Goal: Task Accomplishment & Management: Use online tool/utility

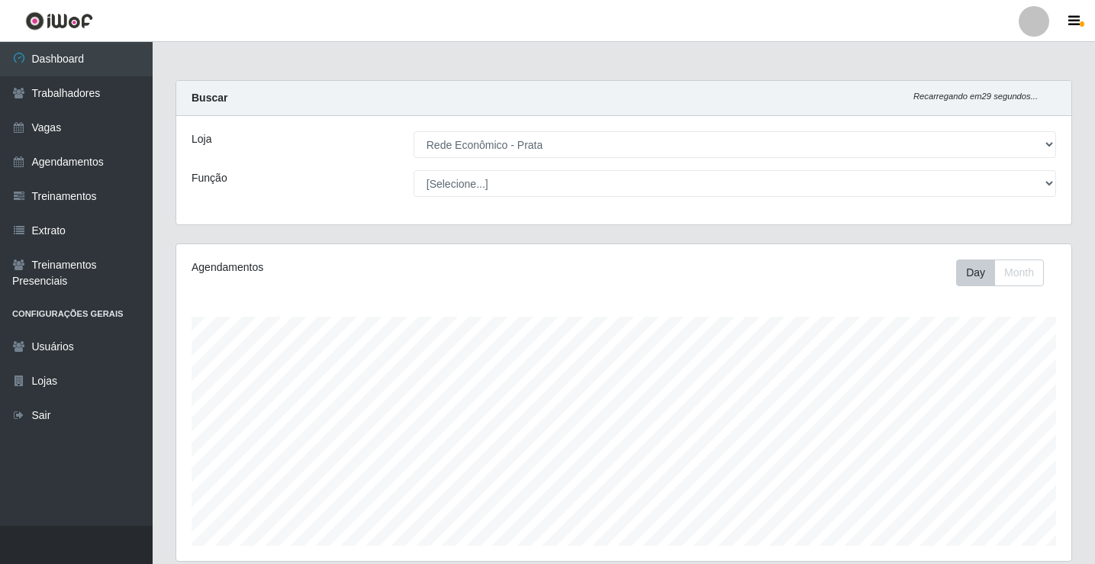
select select "192"
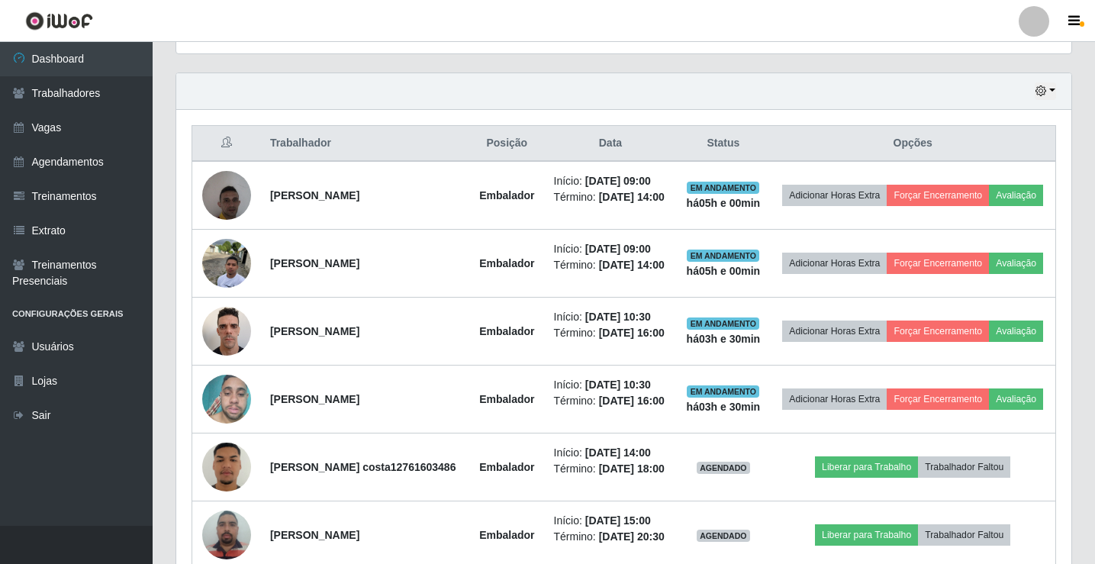
scroll to position [534, 0]
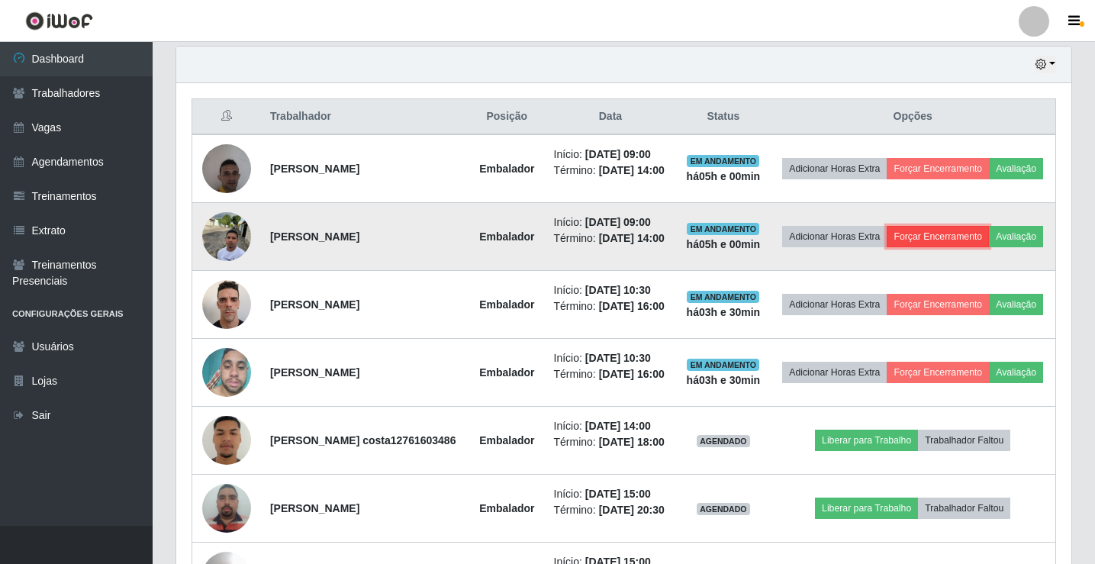
click at [989, 235] on button "Forçar Encerramento" at bounding box center [938, 236] width 102 height 21
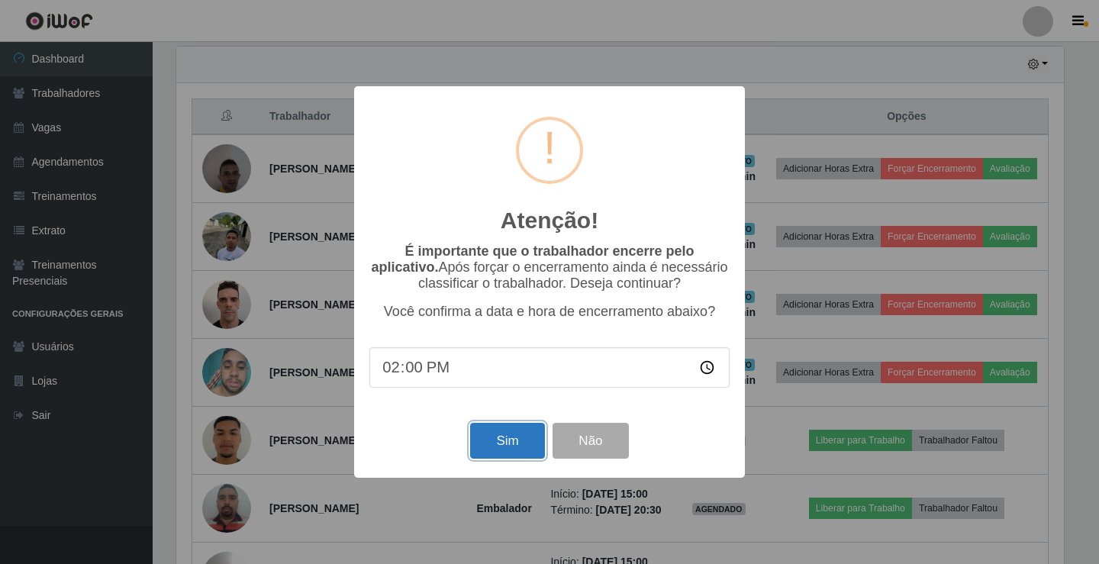
click at [513, 450] on button "Sim" at bounding box center [507, 441] width 74 height 36
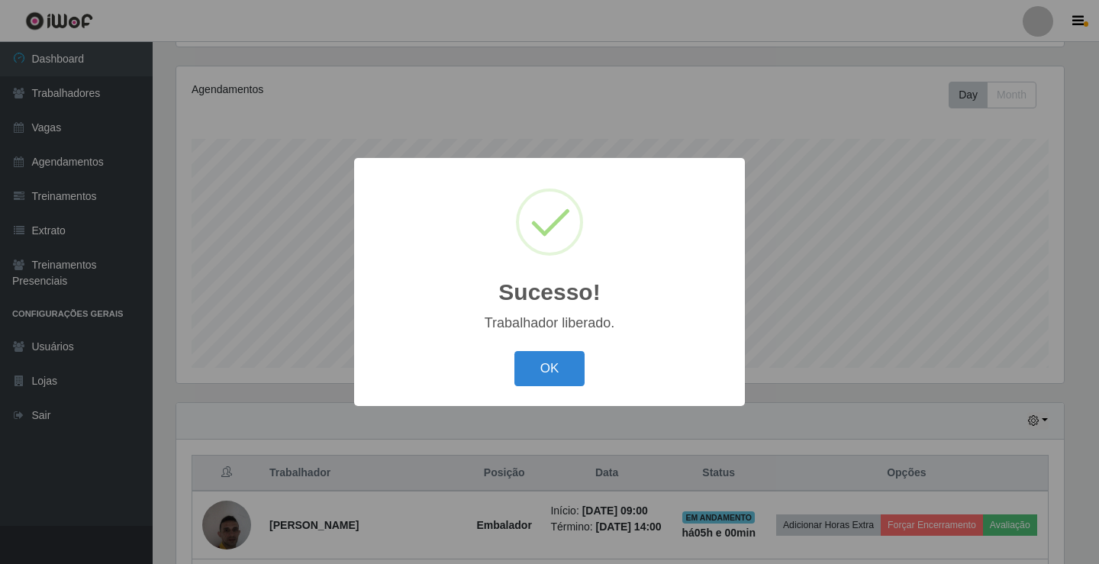
click at [514, 351] on button "OK" at bounding box center [549, 369] width 71 height 36
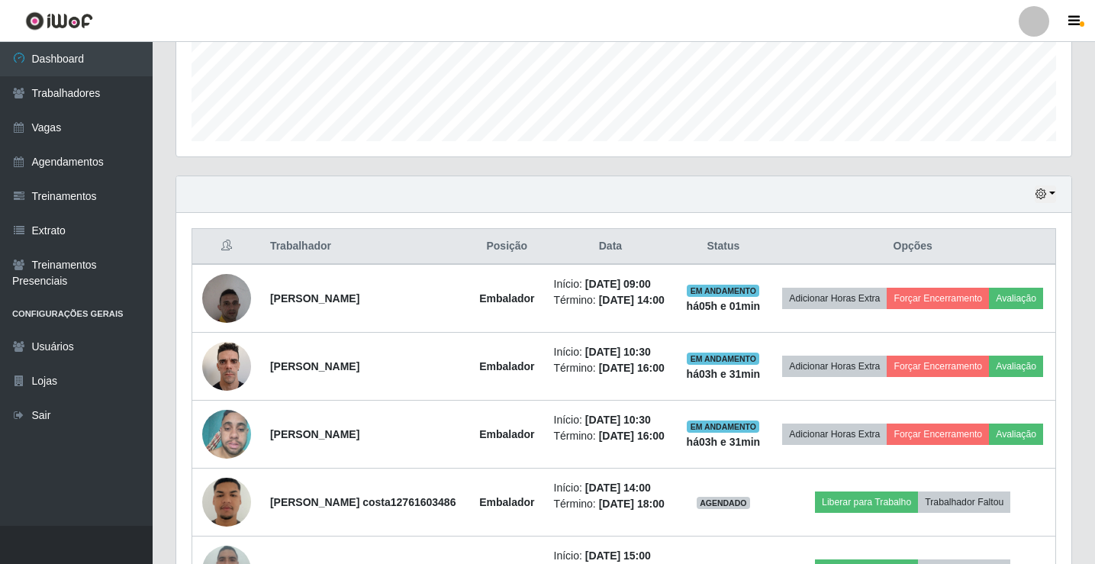
scroll to position [407, 0]
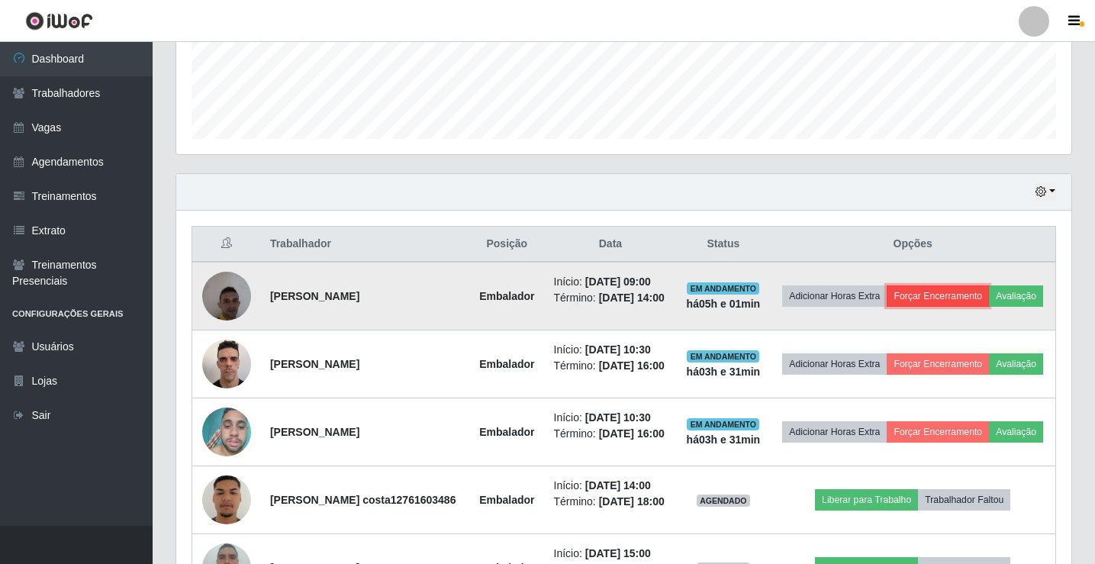
click at [989, 291] on button "Forçar Encerramento" at bounding box center [938, 295] width 102 height 21
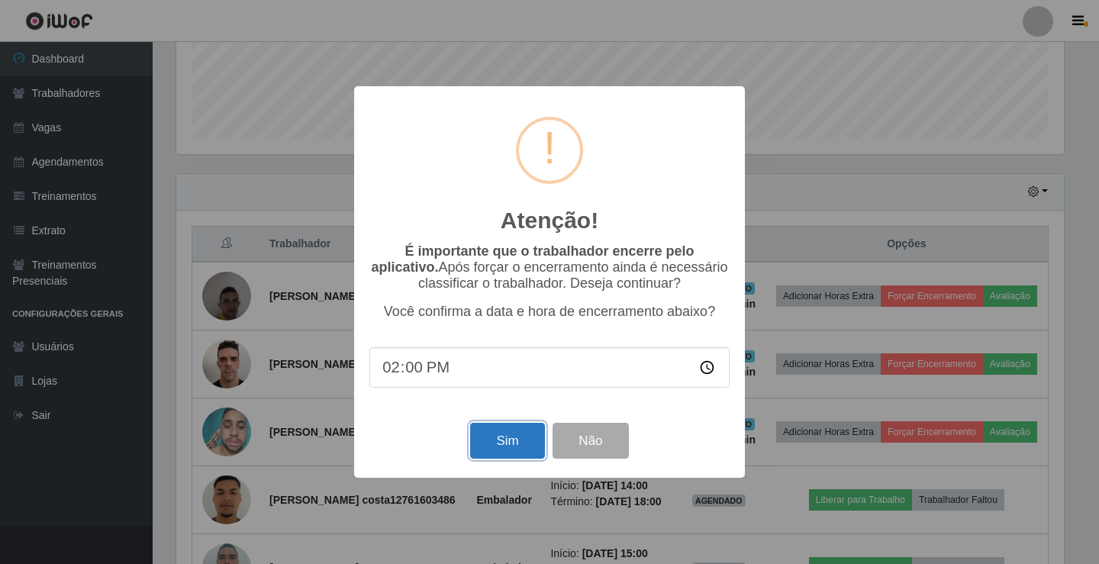
click at [504, 446] on button "Sim" at bounding box center [507, 441] width 74 height 36
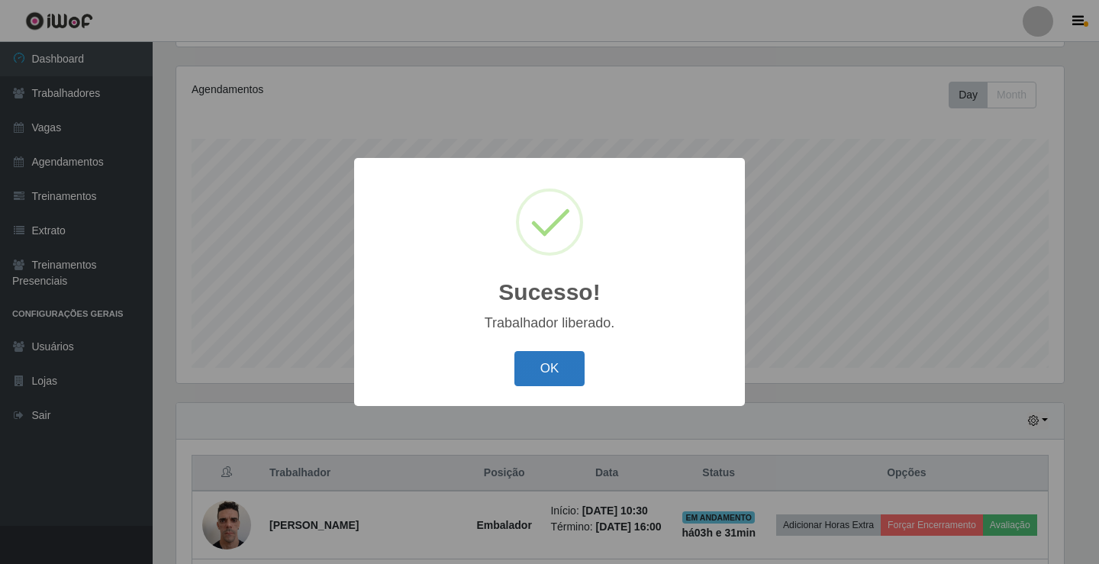
click at [563, 368] on button "OK" at bounding box center [549, 369] width 71 height 36
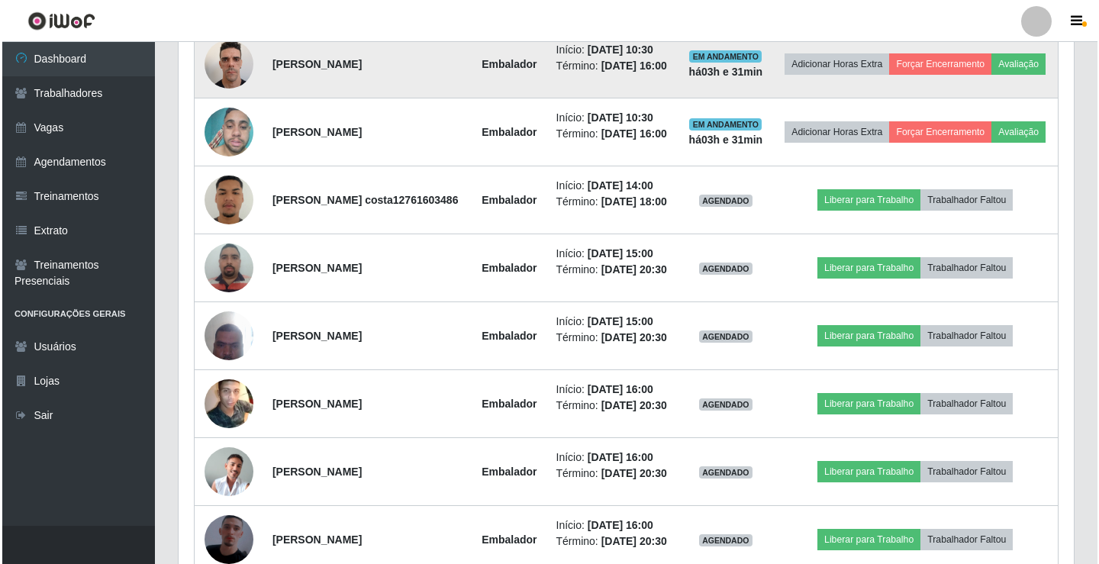
scroll to position [712, 0]
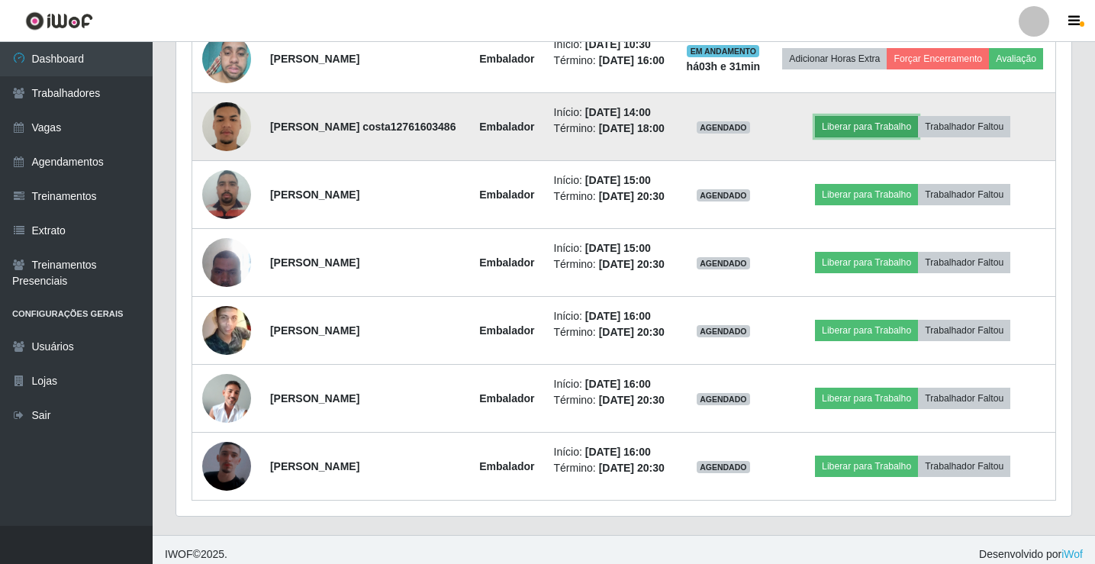
click at [862, 137] on button "Liberar para Trabalho" at bounding box center [866, 126] width 103 height 21
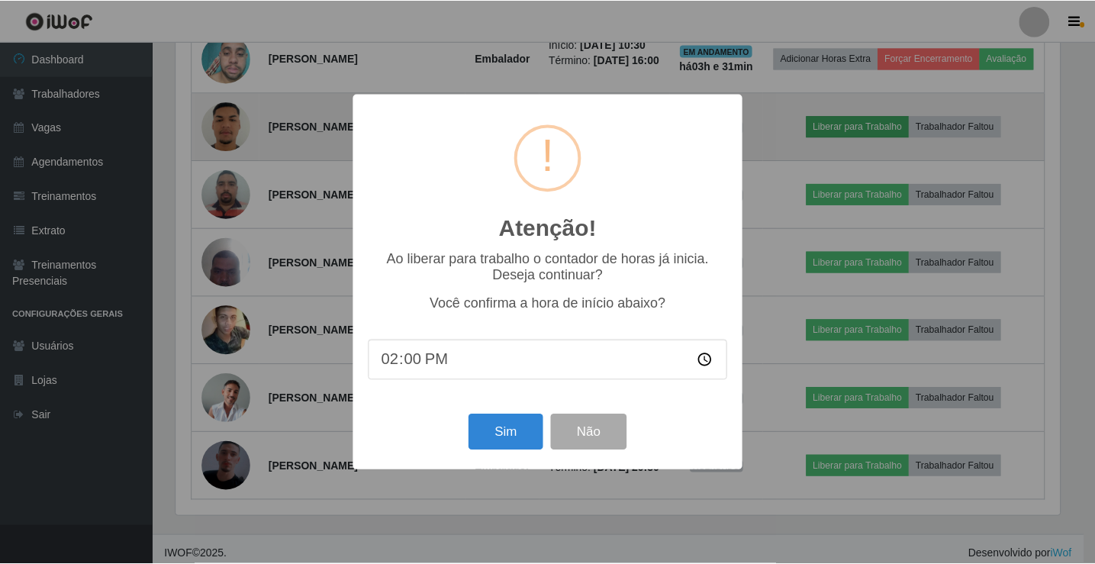
scroll to position [317, 888]
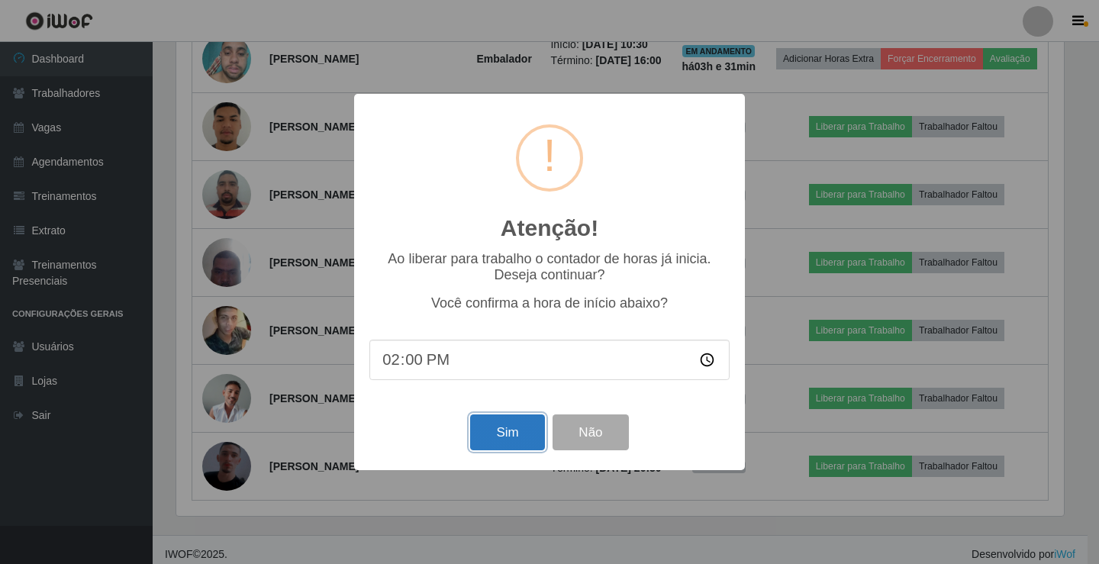
click at [507, 439] on button "Sim" at bounding box center [507, 432] width 74 height 36
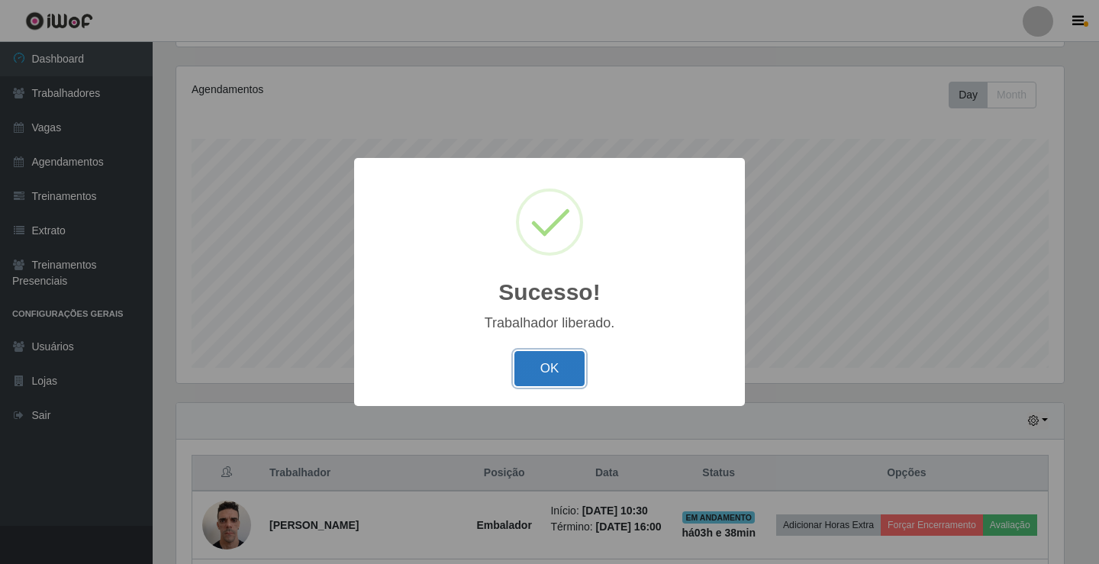
click at [558, 369] on button "OK" at bounding box center [549, 369] width 71 height 36
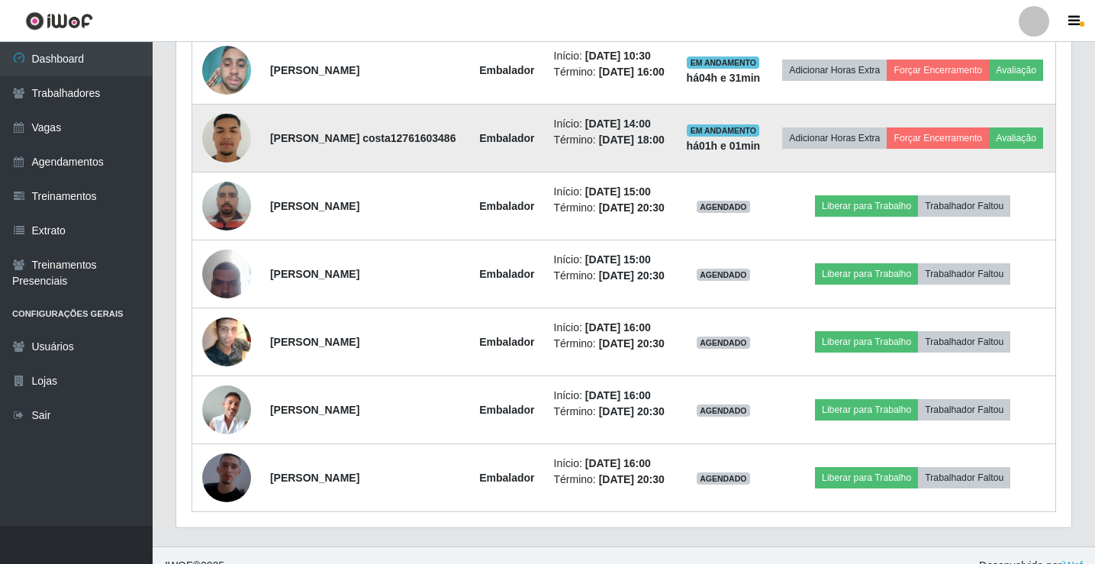
scroll to position [712, 0]
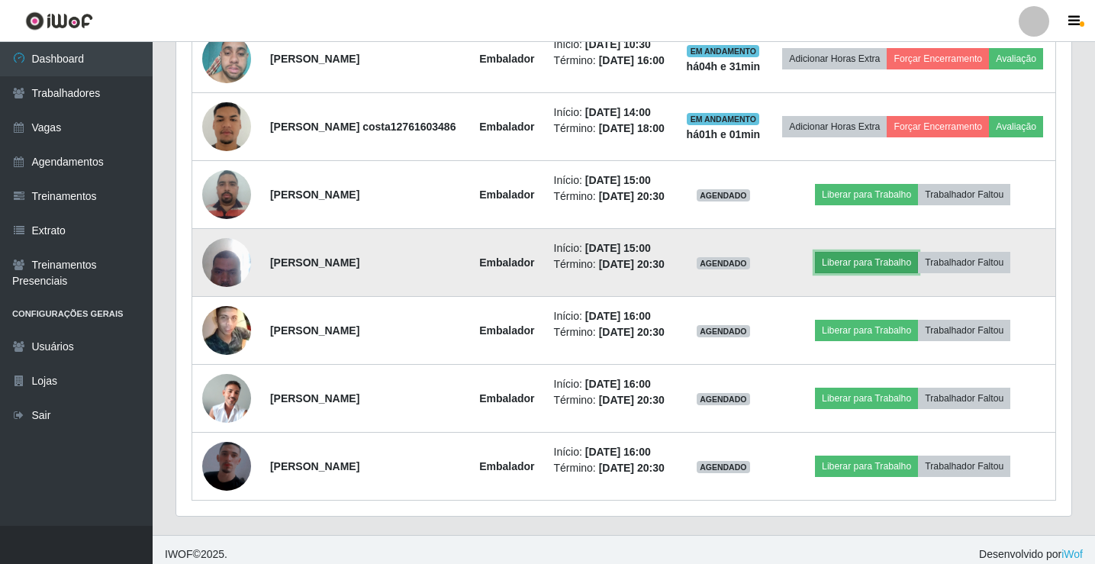
click at [869, 273] on button "Liberar para Trabalho" at bounding box center [866, 262] width 103 height 21
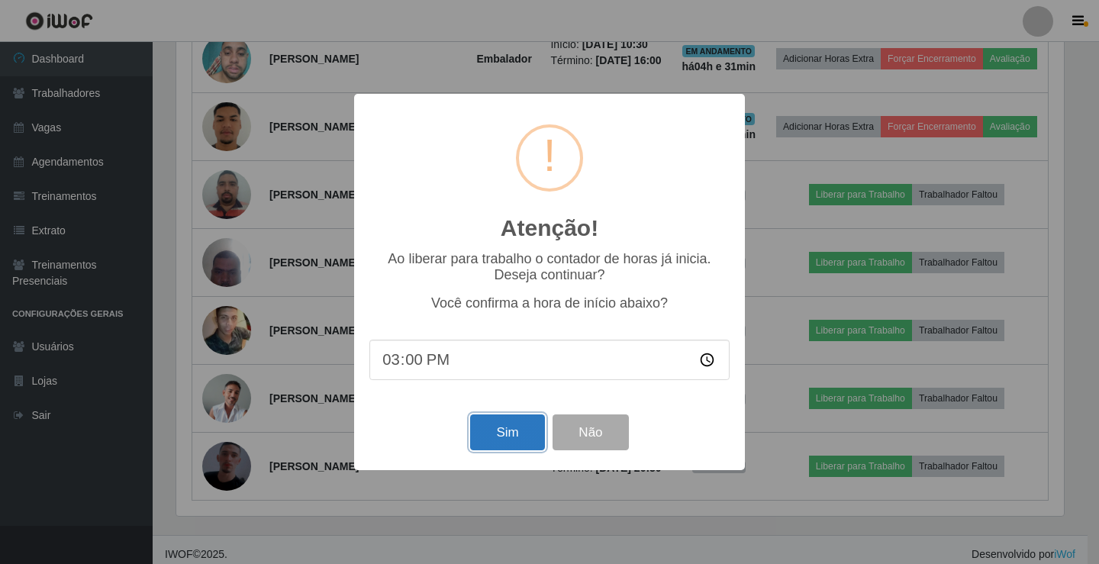
click at [498, 434] on button "Sim" at bounding box center [507, 432] width 74 height 36
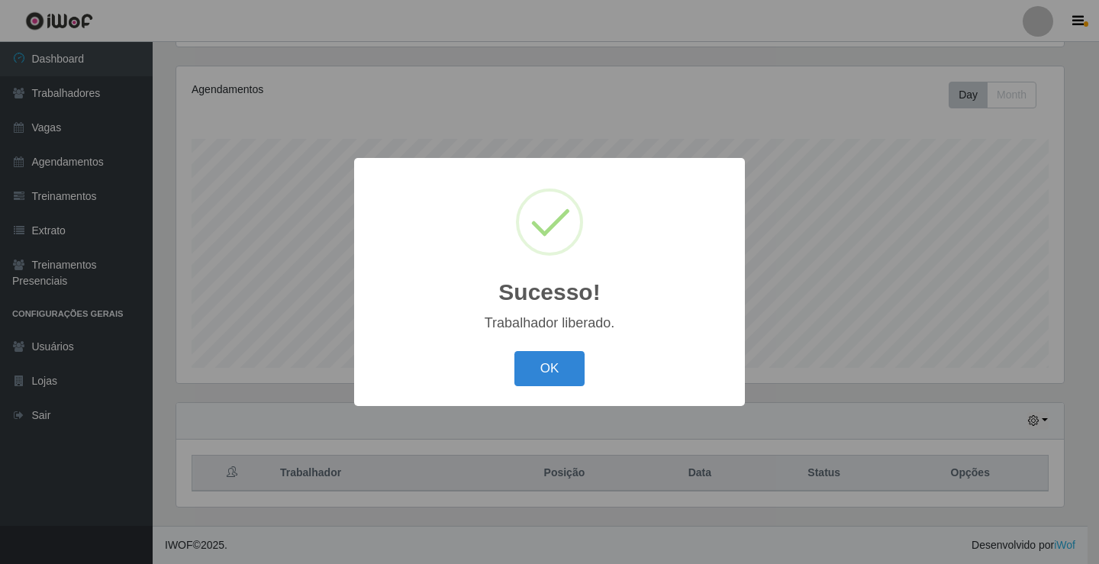
click at [537, 382] on button "OK" at bounding box center [549, 369] width 71 height 36
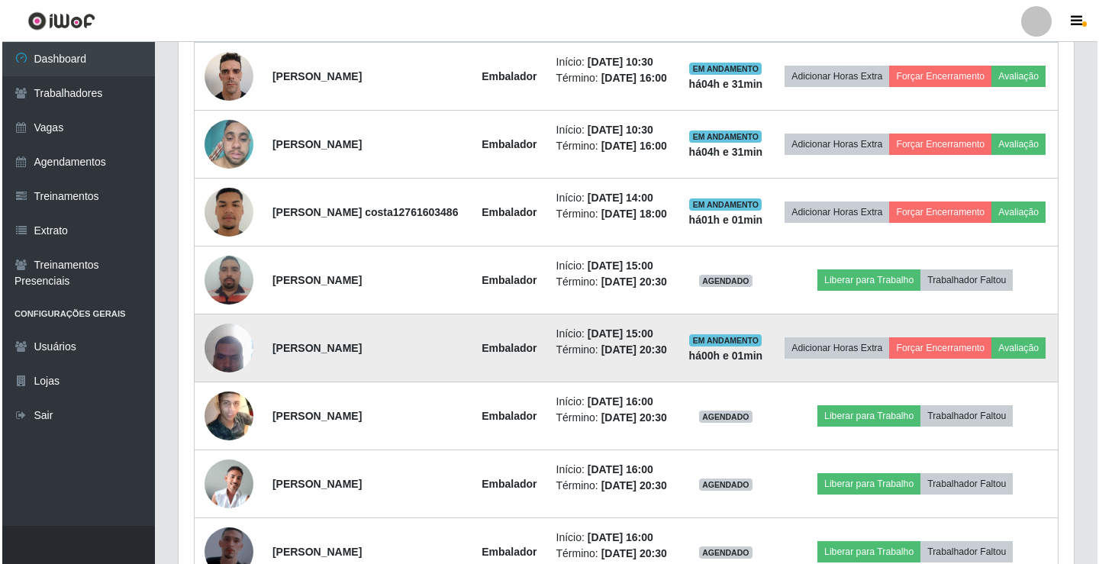
scroll to position [636, 0]
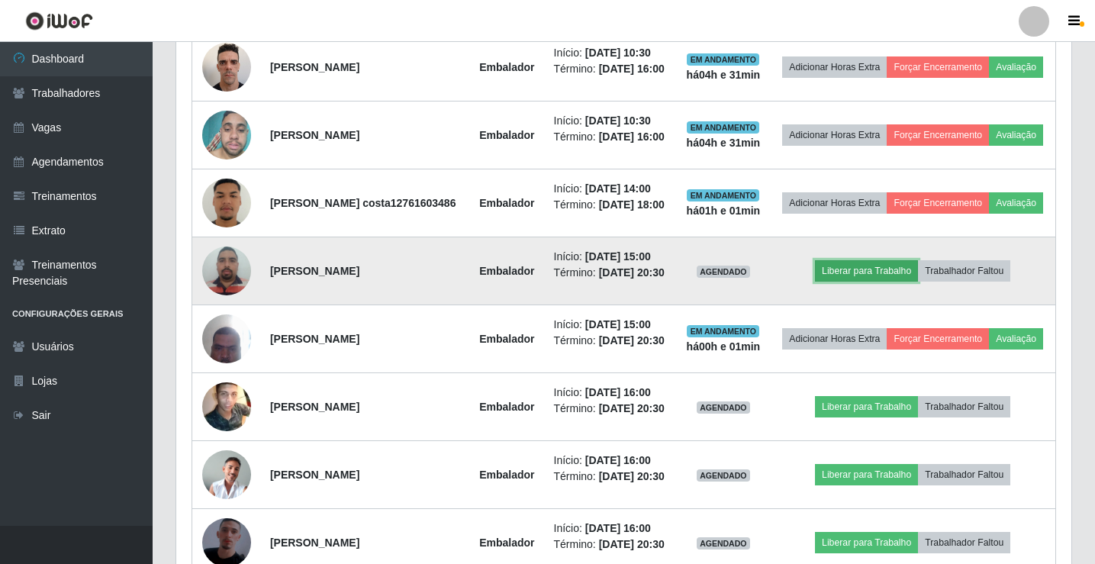
click at [856, 282] on button "Liberar para Trabalho" at bounding box center [866, 270] width 103 height 21
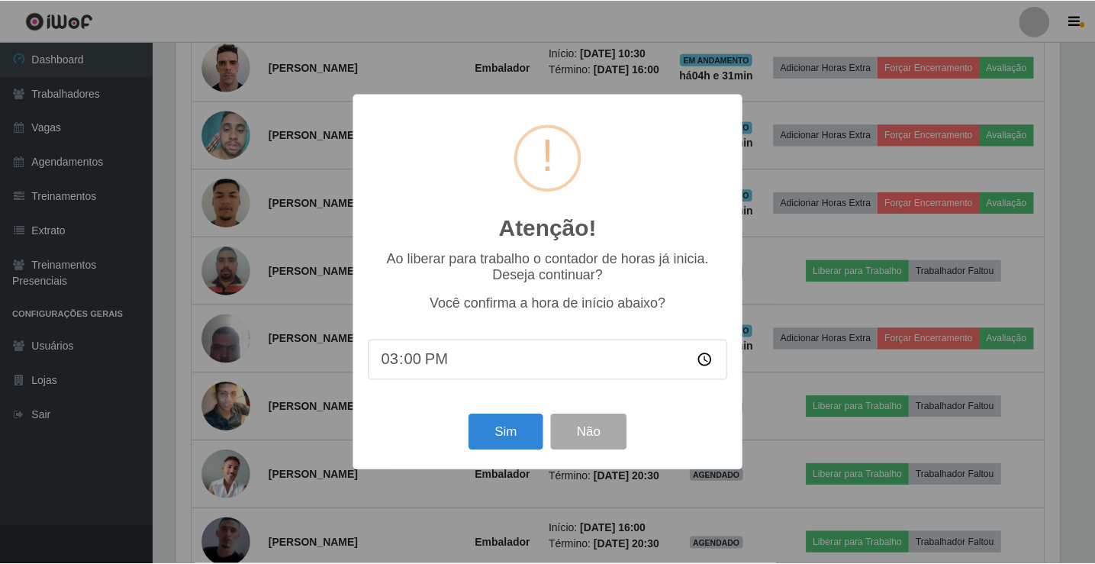
scroll to position [317, 888]
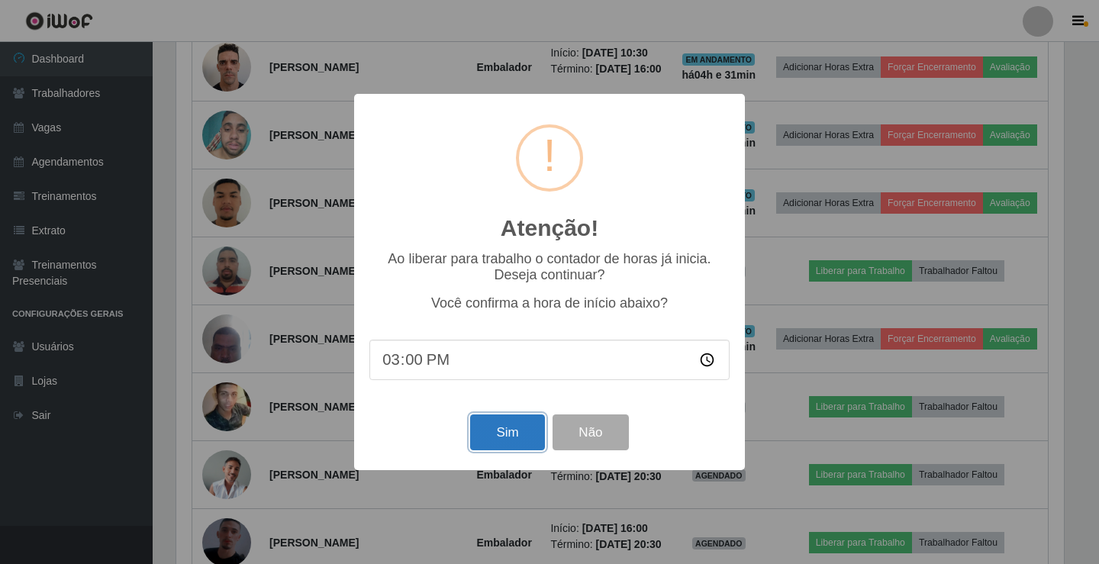
click at [504, 437] on button "Sim" at bounding box center [507, 432] width 74 height 36
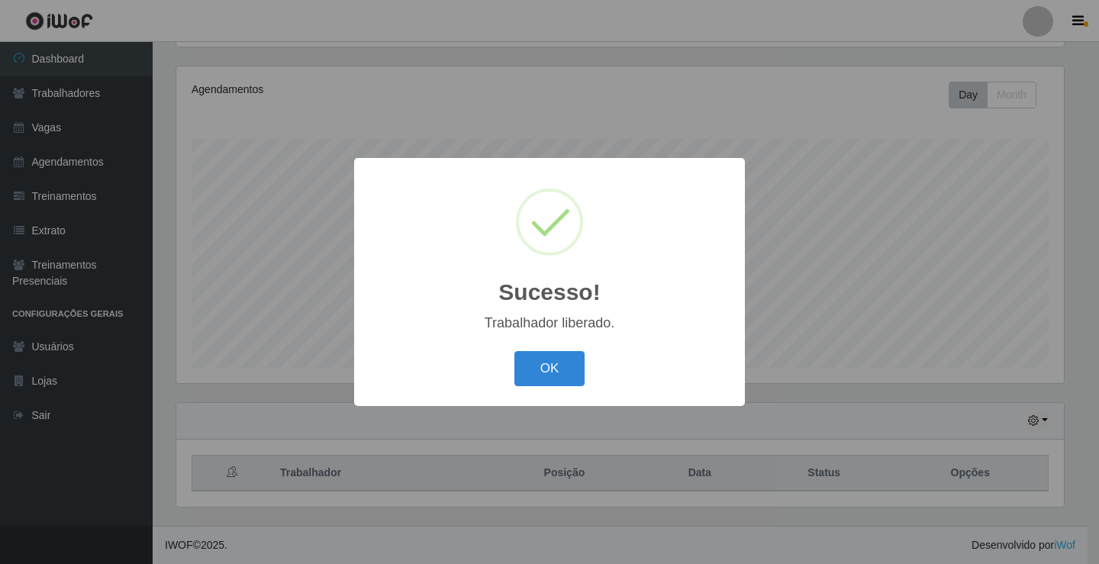
click at [514, 351] on button "OK" at bounding box center [549, 369] width 71 height 36
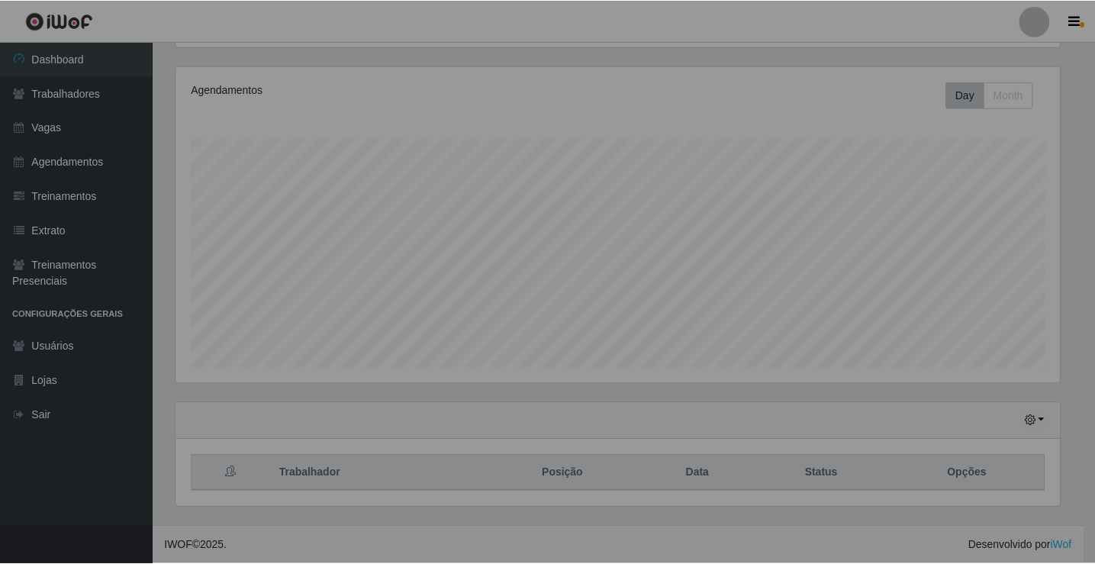
scroll to position [317, 895]
